Goal: Check status: Check status

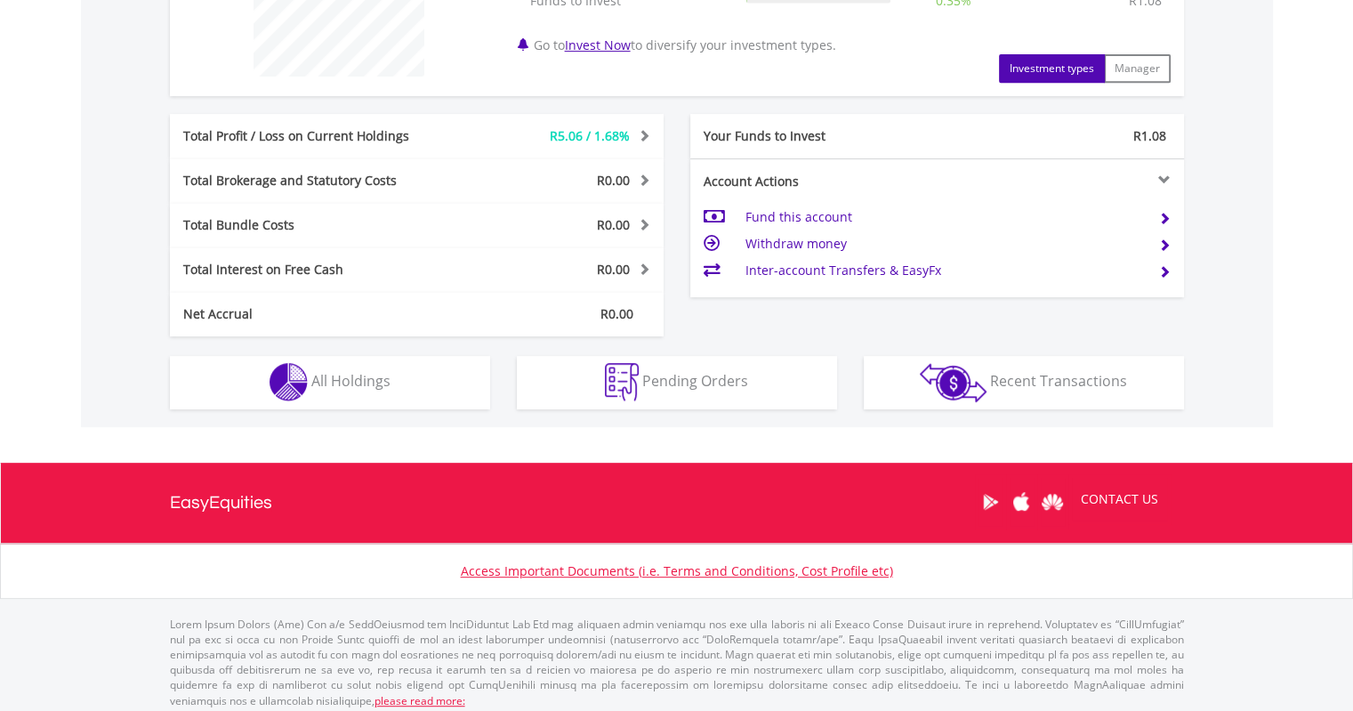
scroll to position [786, 0]
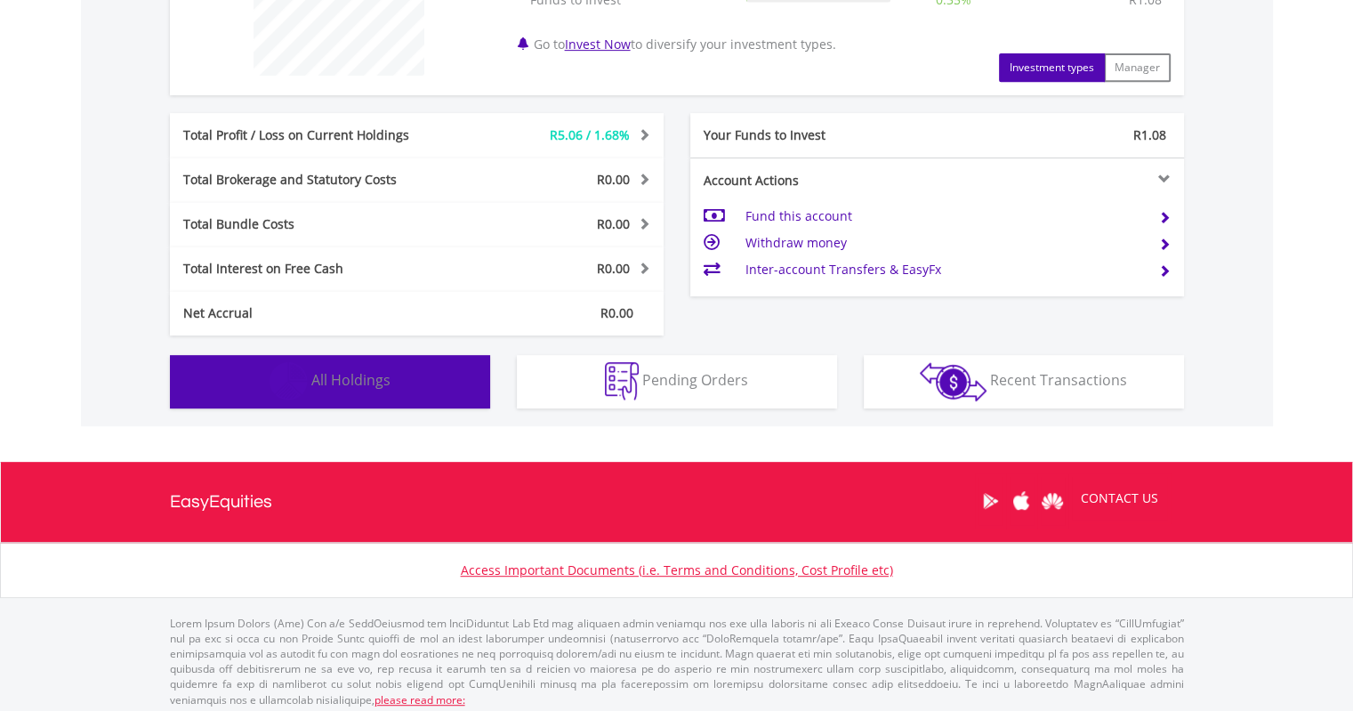
click at [303, 380] on img "button" at bounding box center [288, 381] width 38 height 38
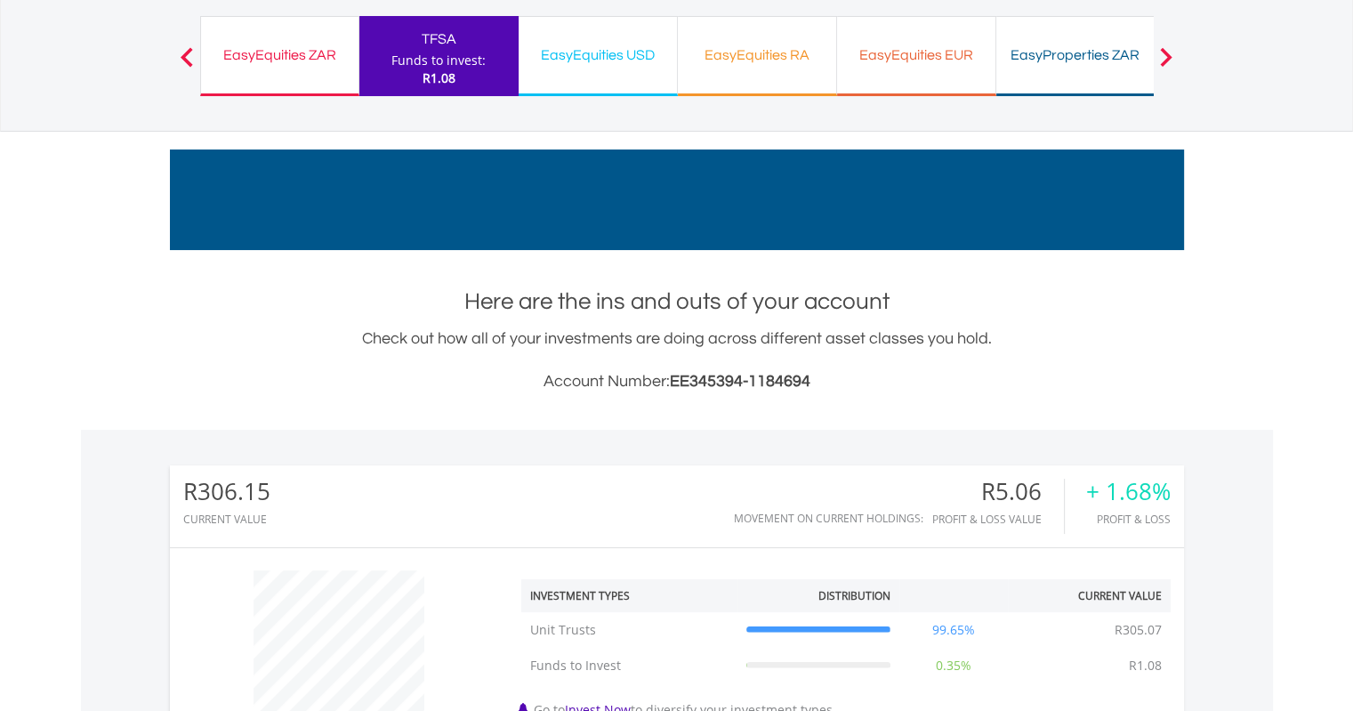
scroll to position [123, 0]
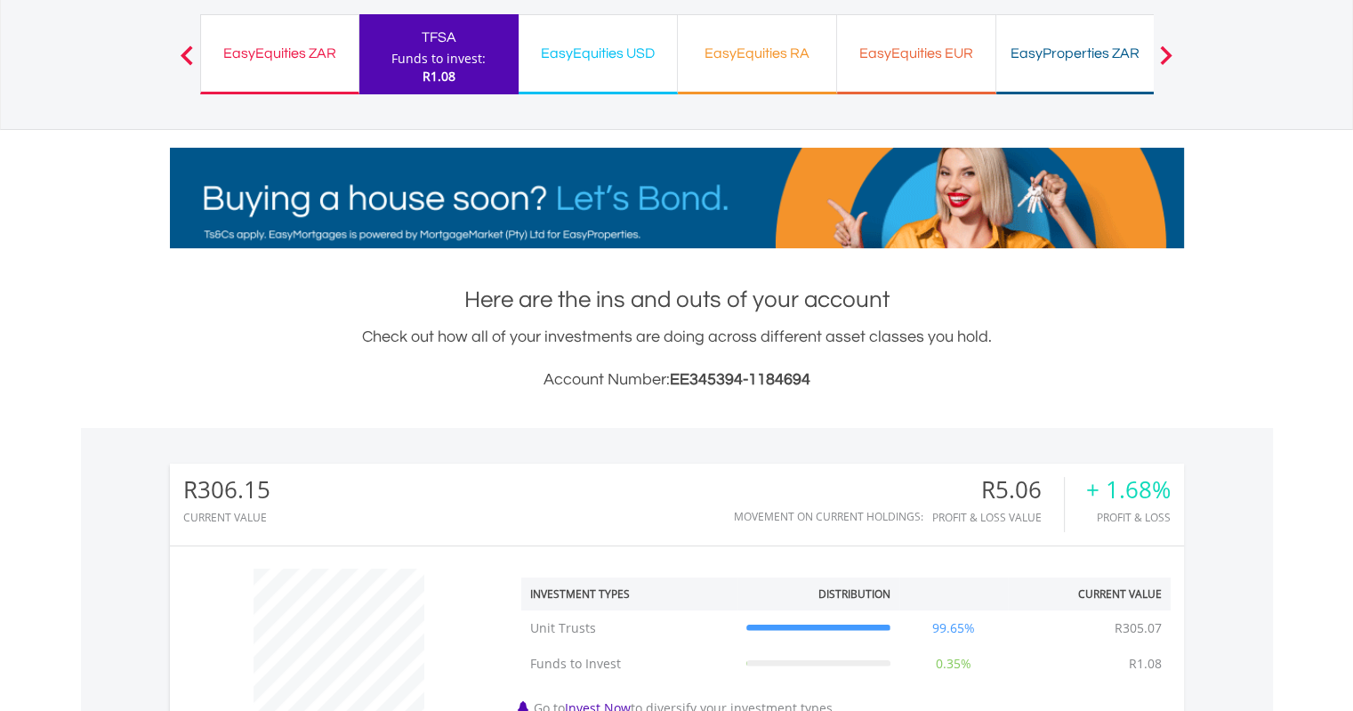
click at [751, 52] on div "EasyEquities RA" at bounding box center [756, 53] width 137 height 25
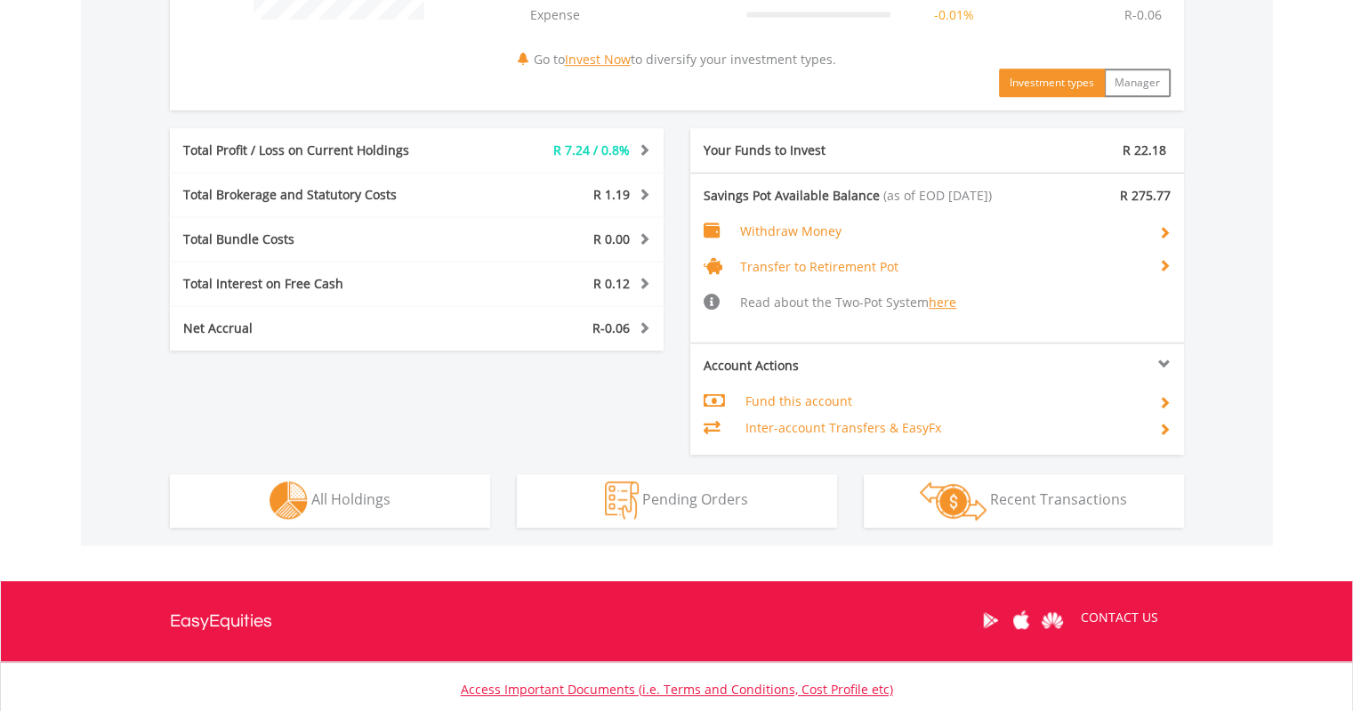
scroll to position [843, 0]
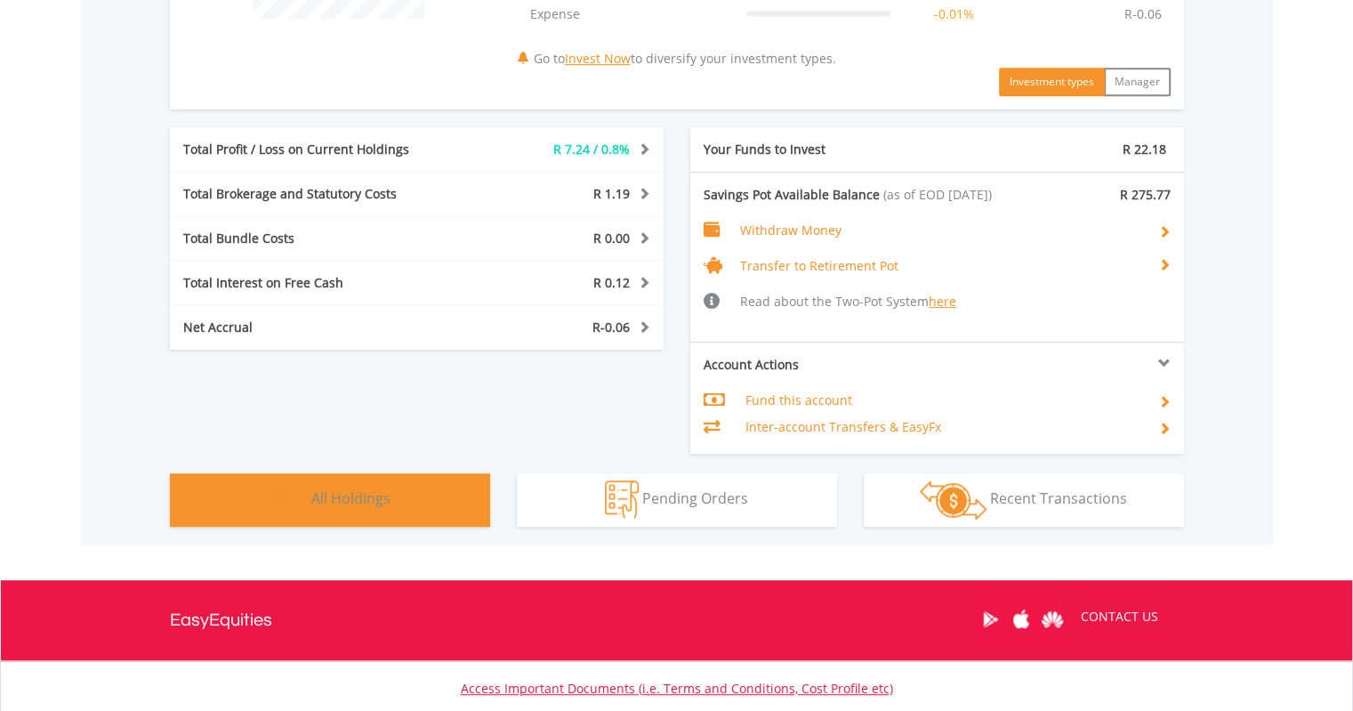
click at [349, 488] on span "All Holdings" at bounding box center [350, 498] width 79 height 20
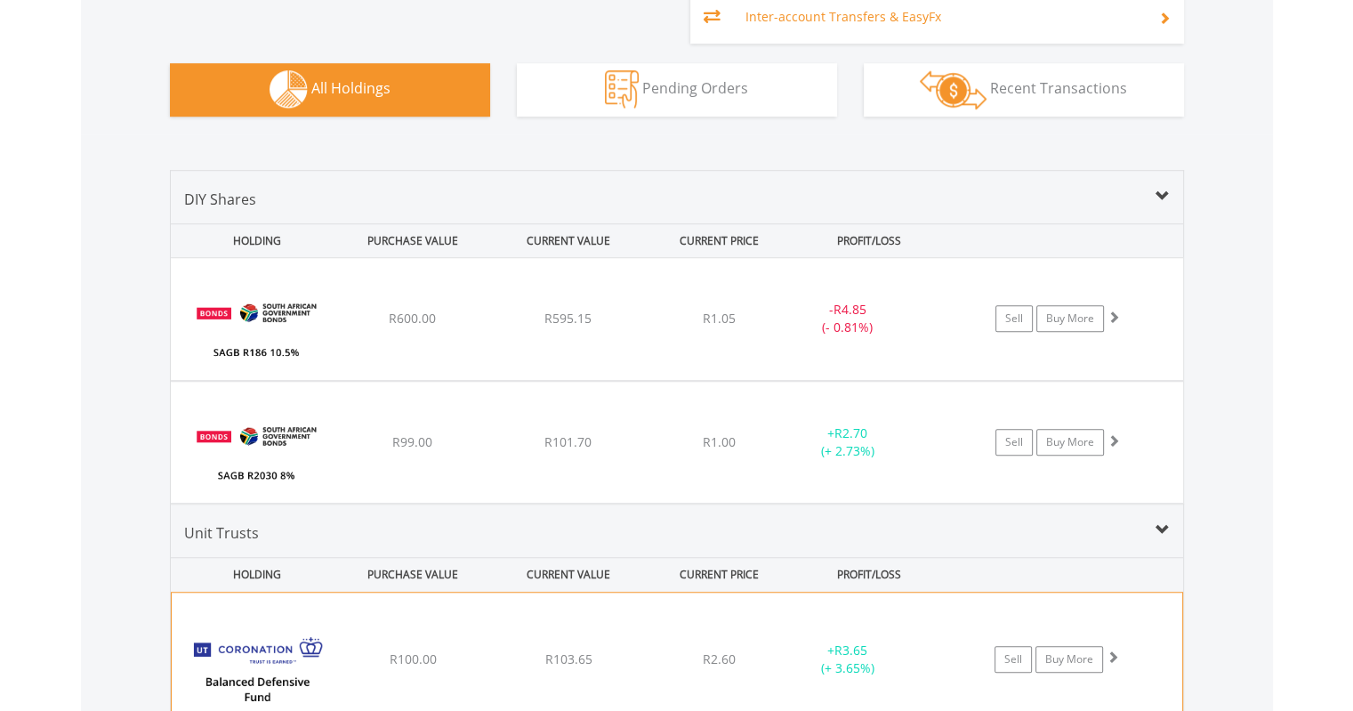
scroll to position [1251, 0]
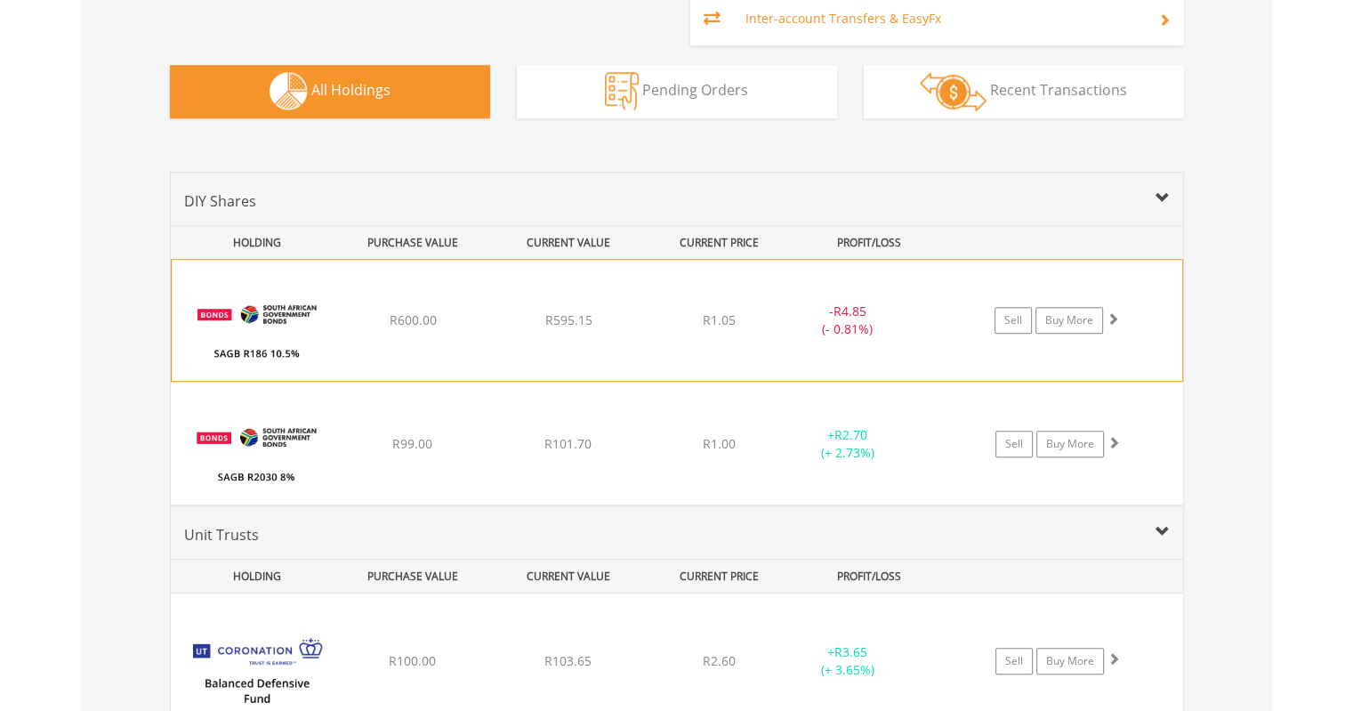
click at [391, 325] on div "﻿ SAGB R186 10.5% 21/12/26 R600.00 R595.15 R1.05 - R4.85 (- 0.81%) Sell Buy More" at bounding box center [677, 320] width 1010 height 121
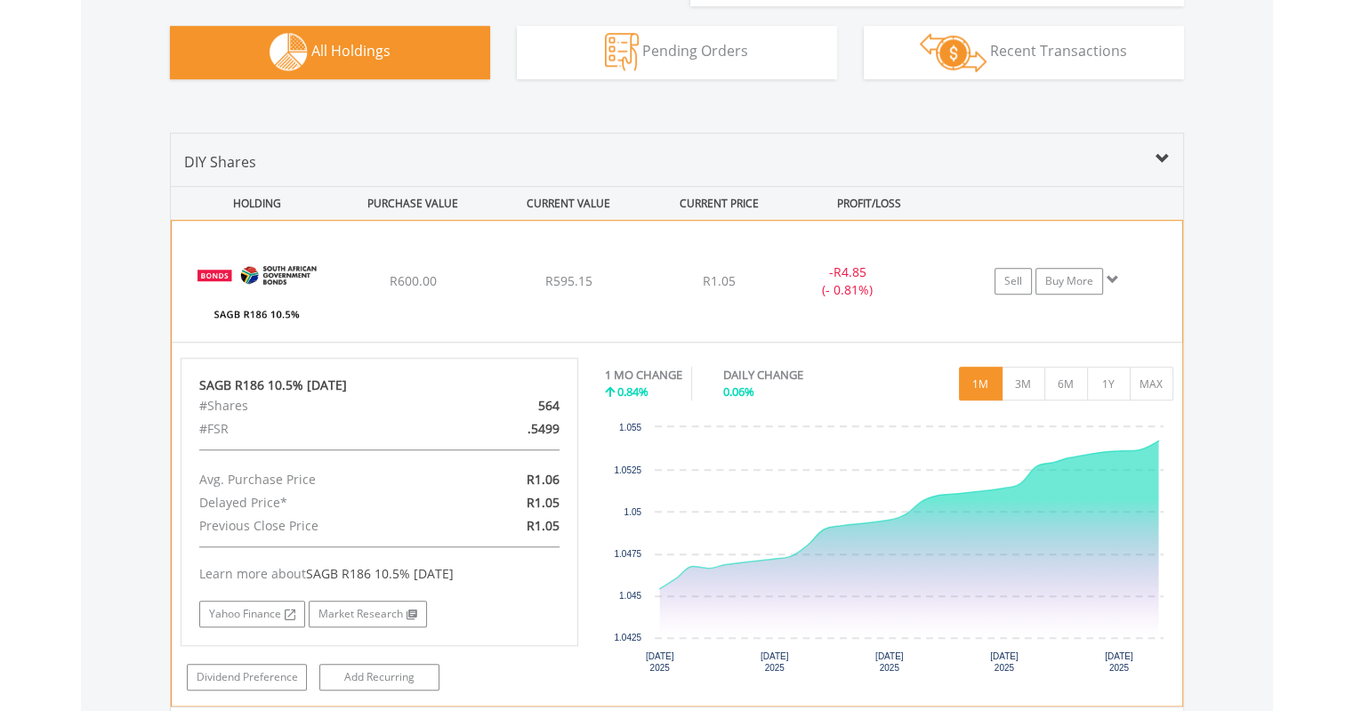
scroll to position [1293, 0]
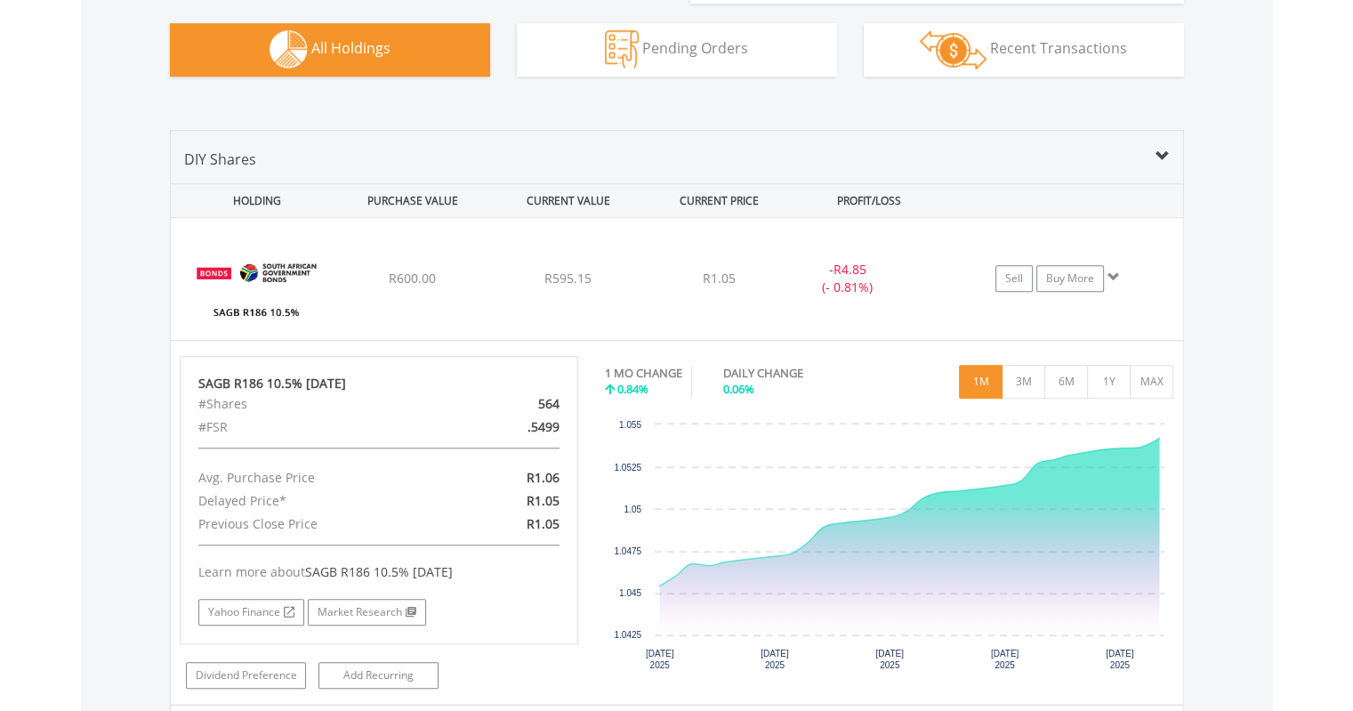
click at [846, 202] on div "PROFIT/LOSS" at bounding box center [869, 200] width 152 height 33
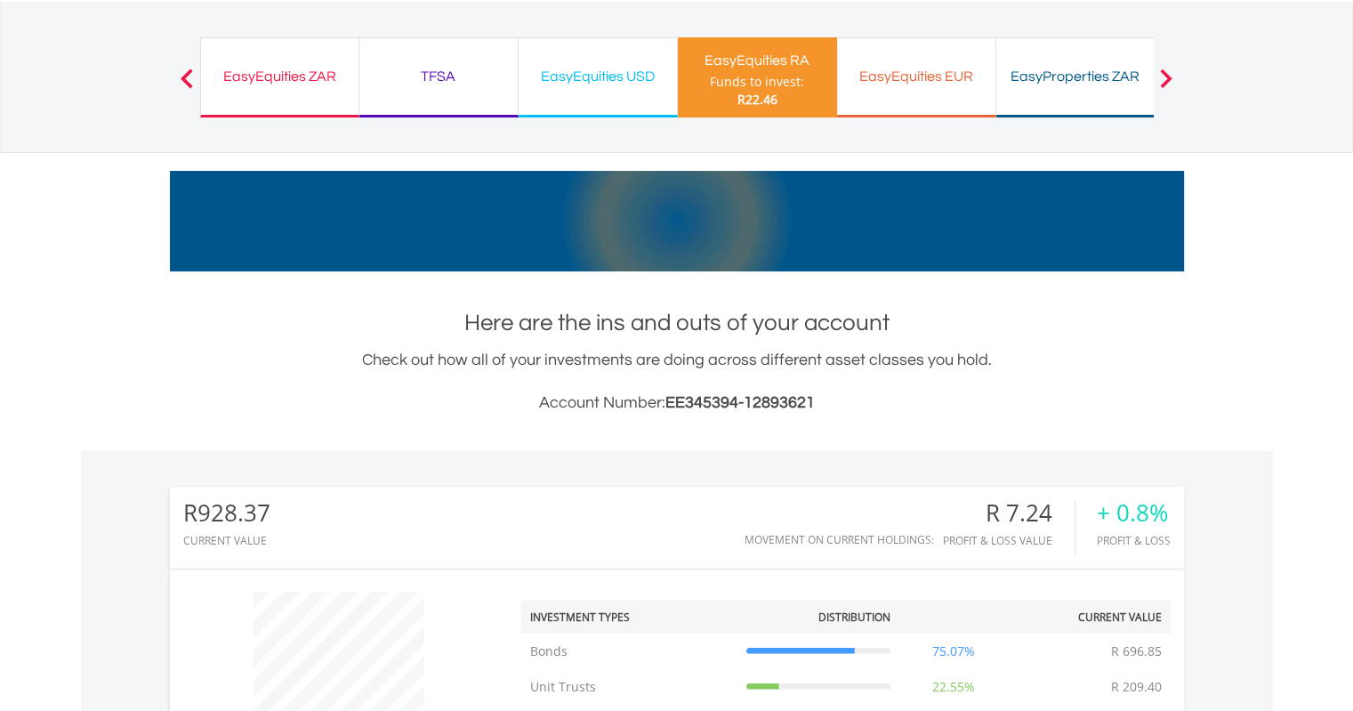
scroll to position [0, 0]
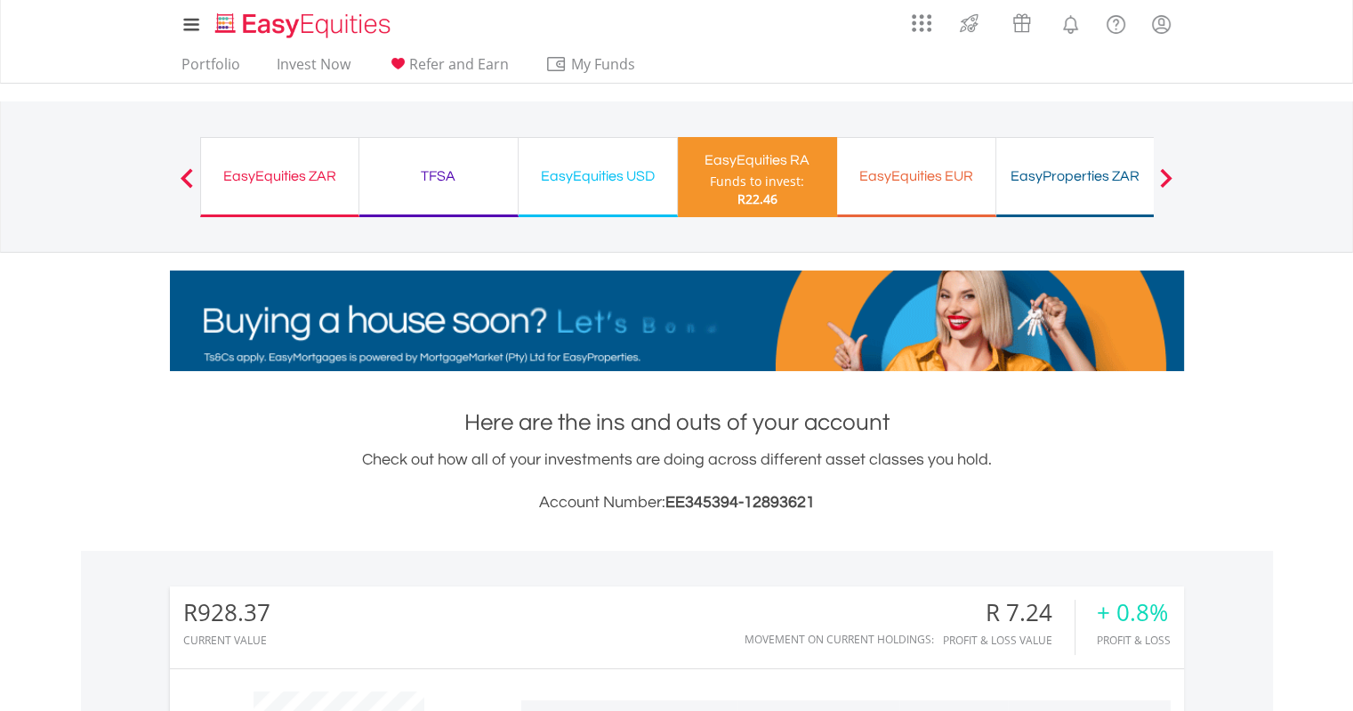
click at [1168, 177] on span at bounding box center [1166, 178] width 12 height 20
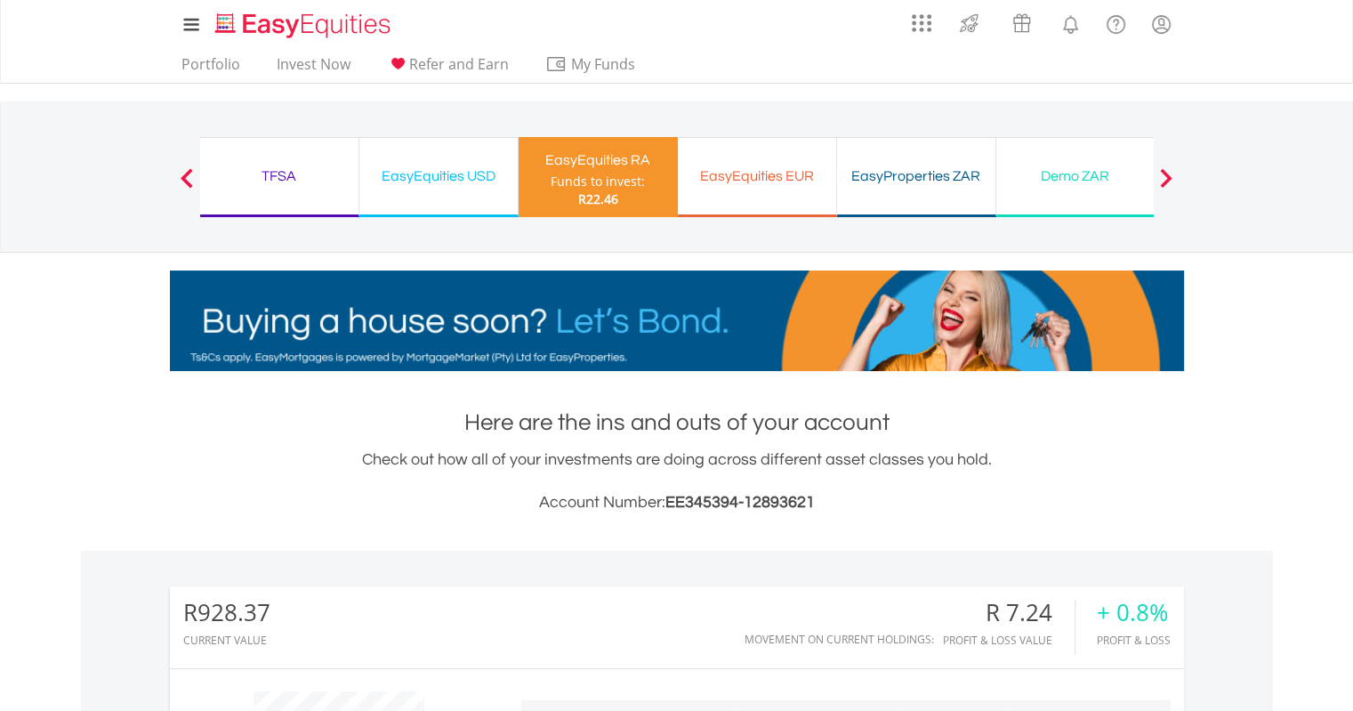
click at [931, 177] on div "EasyProperties ZAR" at bounding box center [915, 176] width 137 height 25
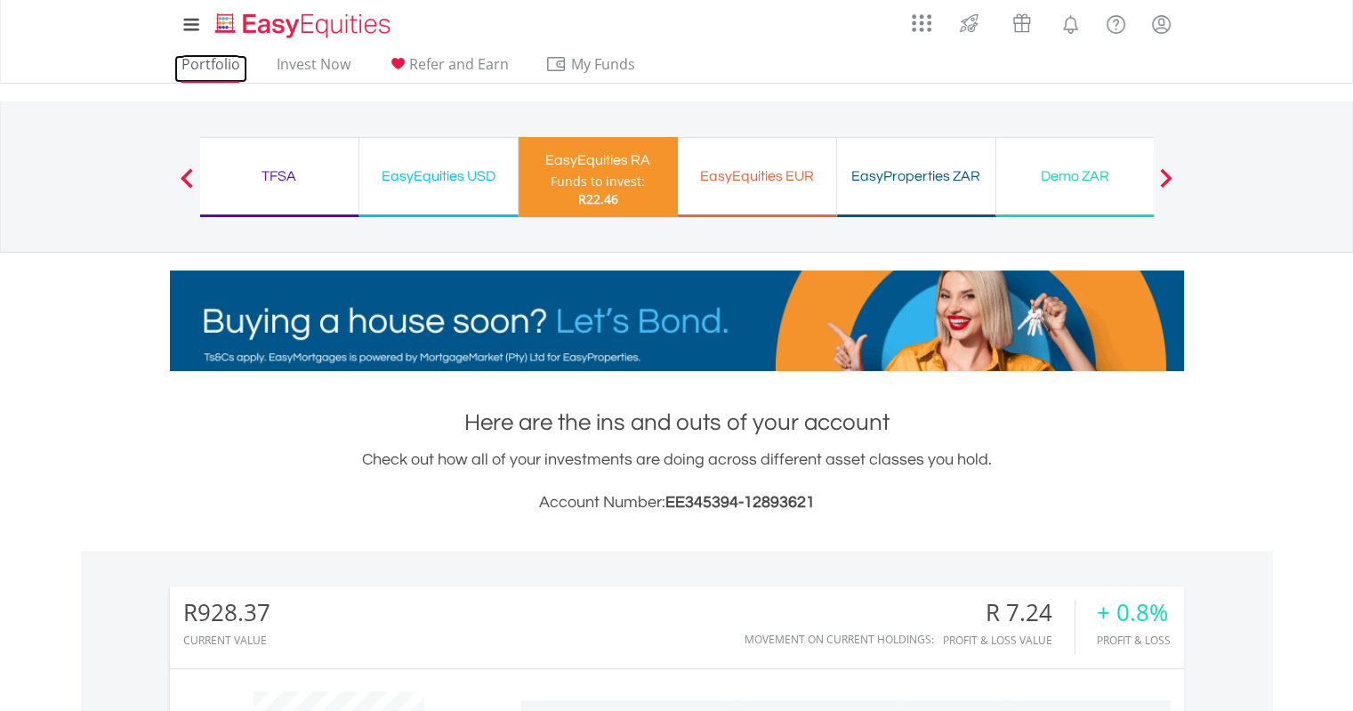
click at [188, 63] on link "Portfolio" at bounding box center [210, 69] width 73 height 28
